Goal: Use online tool/utility: Use online tool/utility

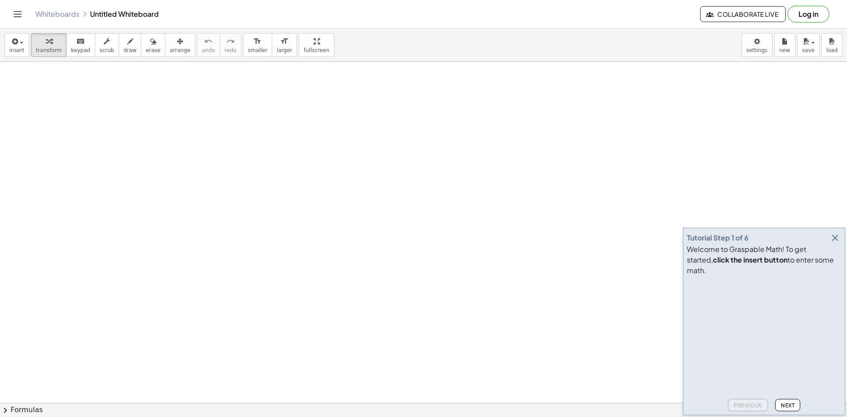
click at [837, 243] on icon "button" at bounding box center [835, 238] width 11 height 11
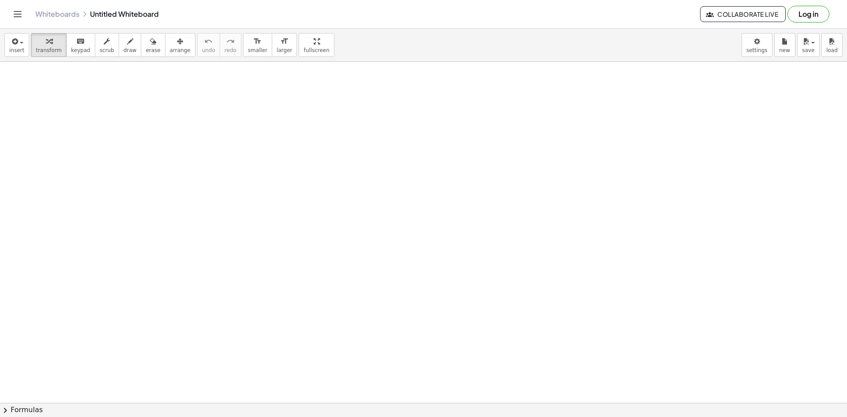
drag, startPoint x: 554, startPoint y: 290, endPoint x: 429, endPoint y: 294, distance: 125.0
click at [761, 49] on body "Graspable Math Activities Get Started Activity Bank Assigned Work Classes White…" at bounding box center [423, 208] width 847 height 417
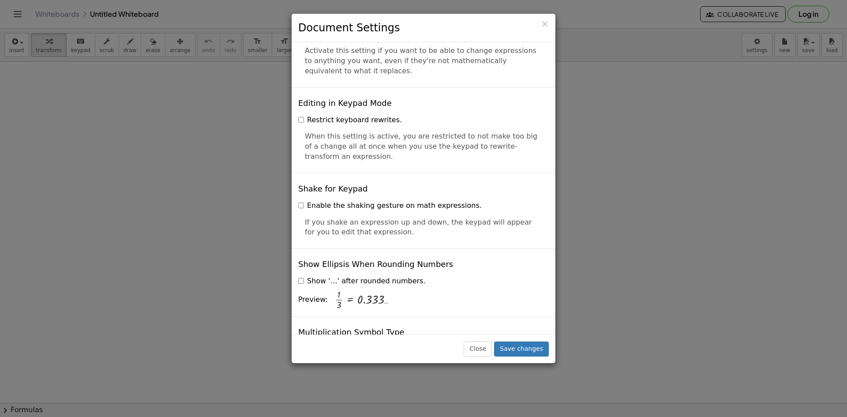
scroll to position [2066, 0]
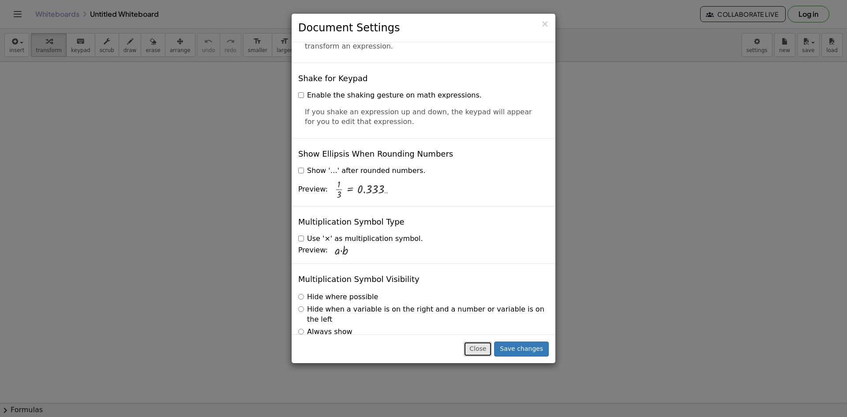
click at [481, 353] on button "Close" at bounding box center [478, 349] width 28 height 15
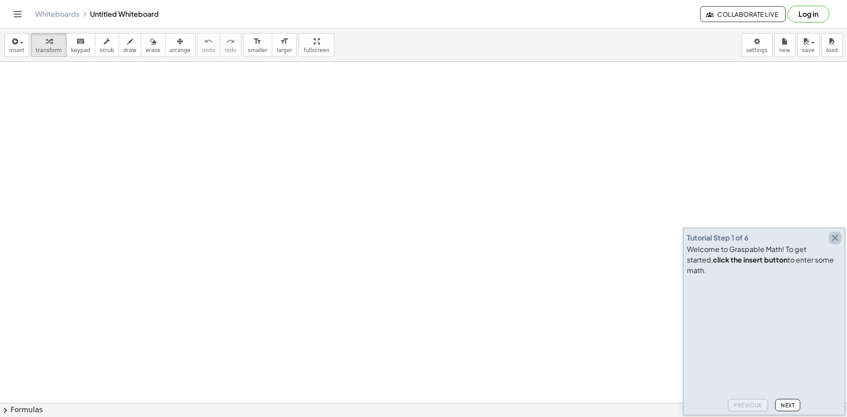
click at [838, 243] on icon "button" at bounding box center [835, 238] width 11 height 11
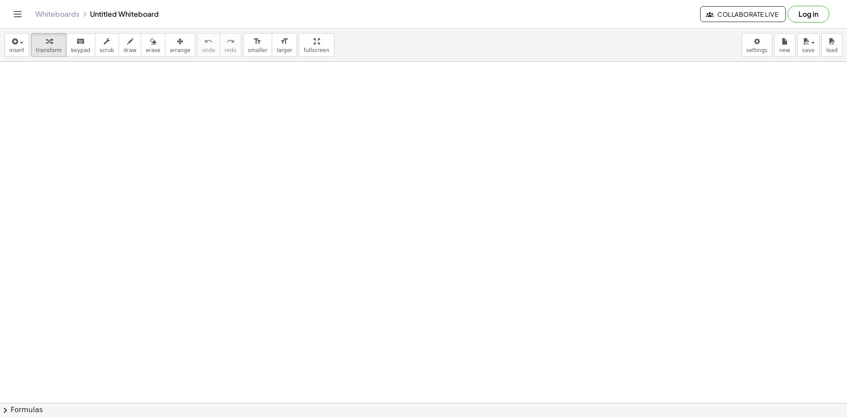
drag, startPoint x: 196, startPoint y: 154, endPoint x: 263, endPoint y: 196, distance: 78.3
drag, startPoint x: 298, startPoint y: 48, endPoint x: 298, endPoint y: 87, distance: 38.4
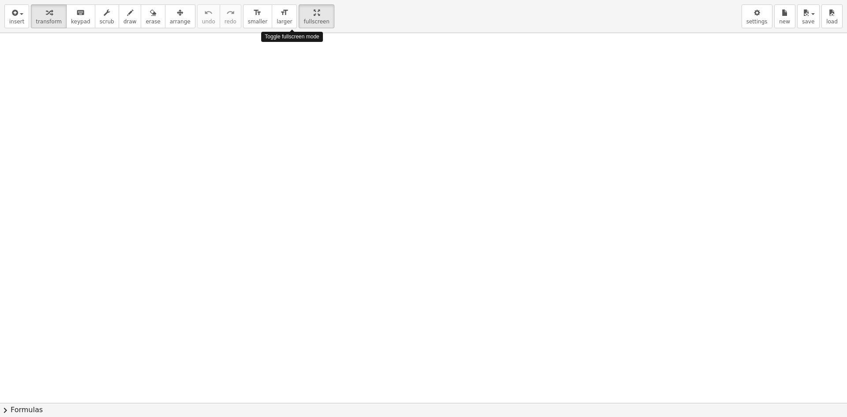
click at [298, 87] on div "insert select one: Math Expression Function Text Youtube Video Graphing Geometr…" at bounding box center [423, 208] width 847 height 417
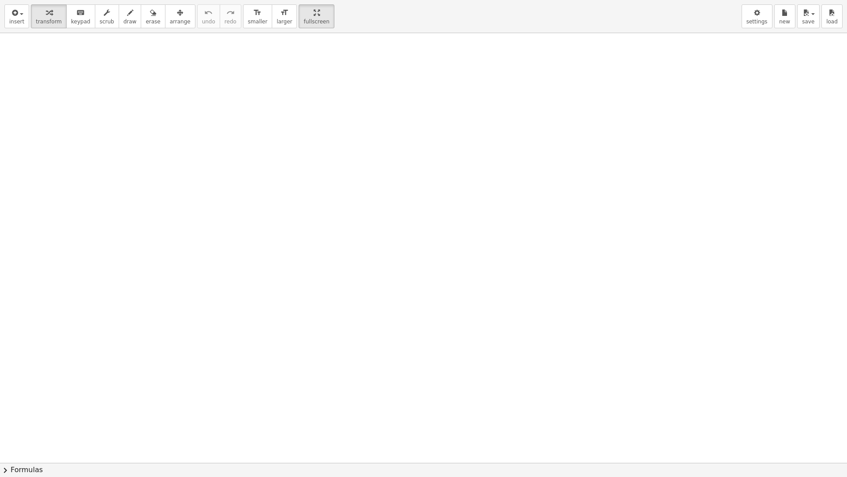
drag, startPoint x: 185, startPoint y: 201, endPoint x: 160, endPoint y: 261, distance: 64.9
click at [167, 292] on div at bounding box center [423, 462] width 847 height 859
